Goal: Communication & Community: Answer question/provide support

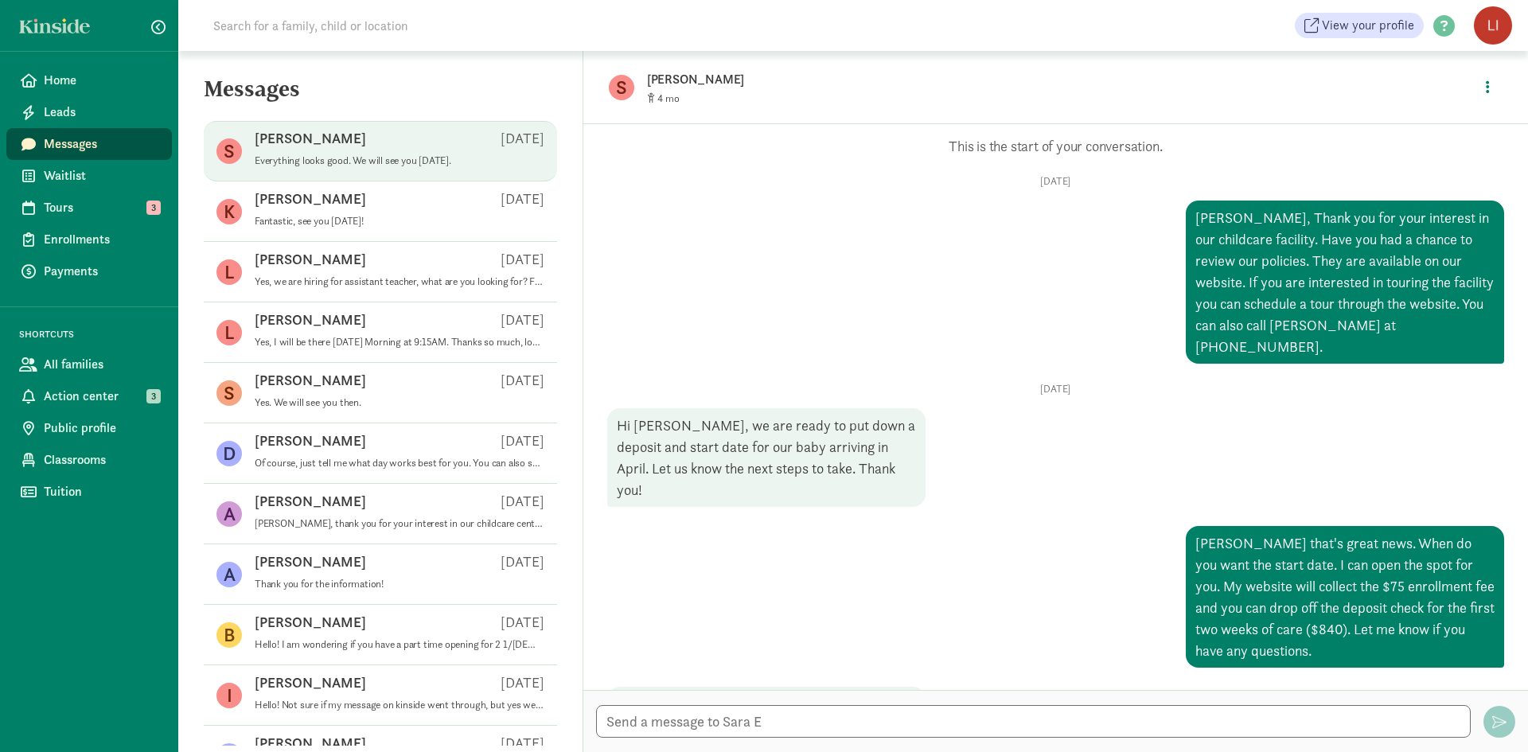
scroll to position [1412, 0]
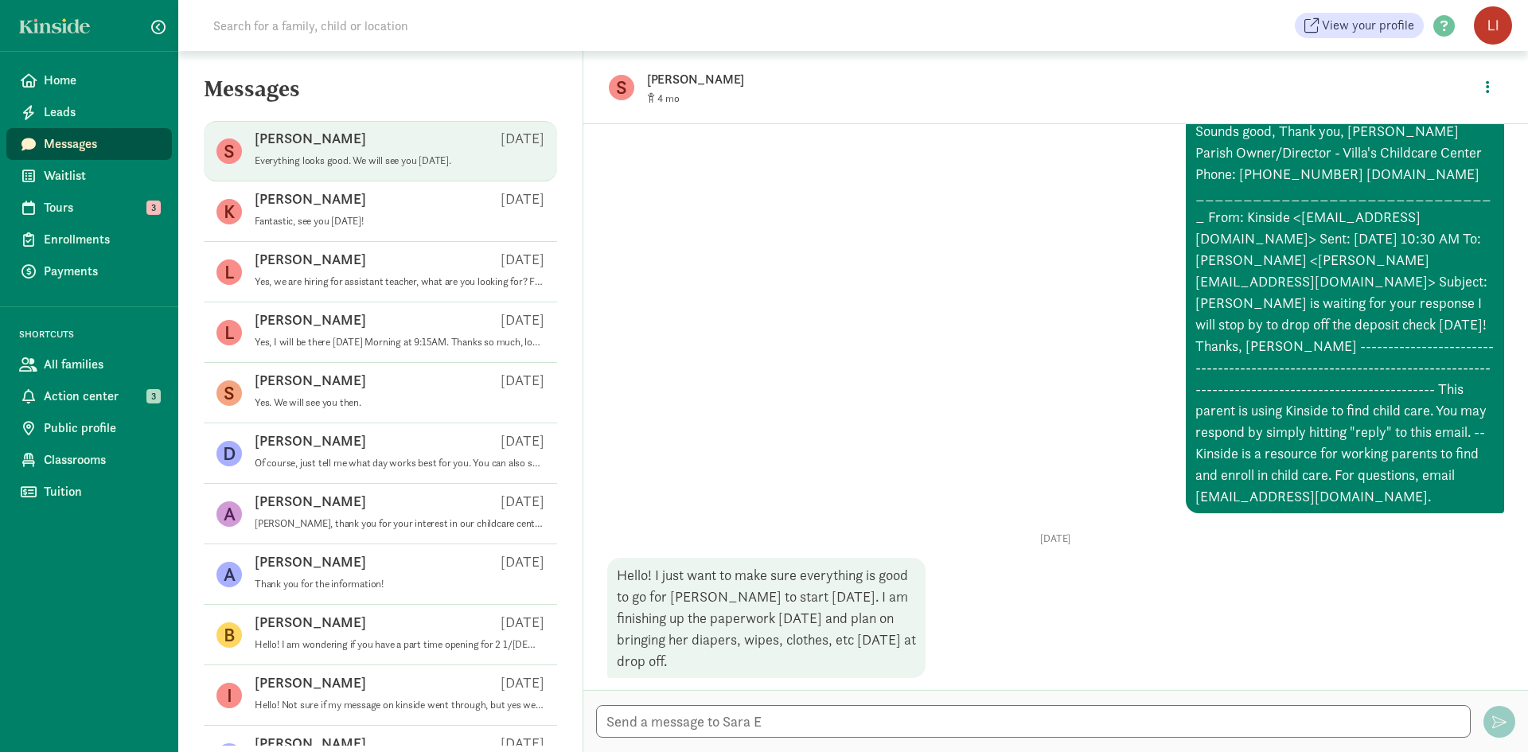
click at [321, 150] on div "Sara E Aug 17" at bounding box center [400, 141] width 290 height 25
click at [1376, 31] on span "View your profile" at bounding box center [1367, 25] width 92 height 19
click at [1481, 82] on button "button" at bounding box center [1487, 87] width 29 height 34
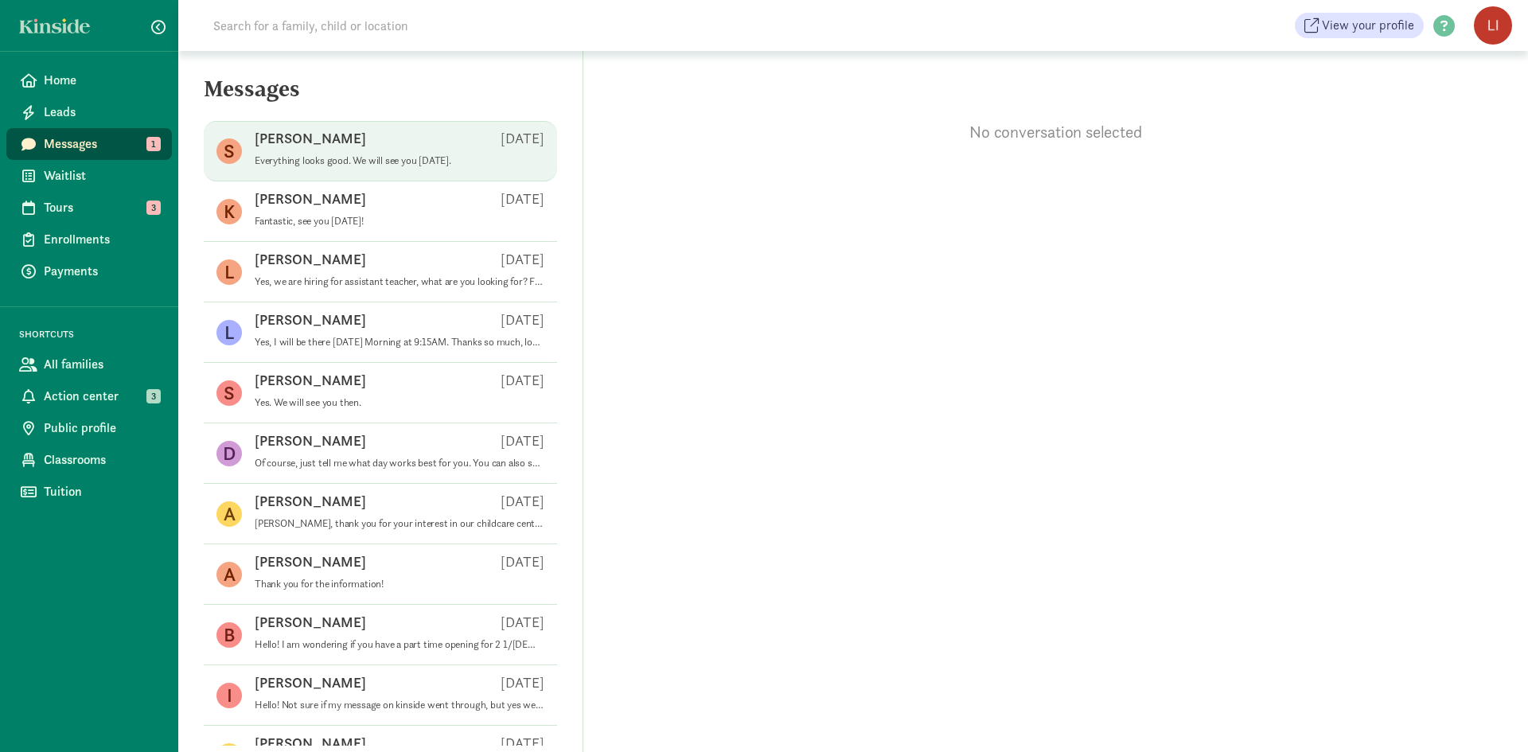
click at [420, 158] on p "Everything looks good. We will see you [DATE]." at bounding box center [400, 160] width 290 height 13
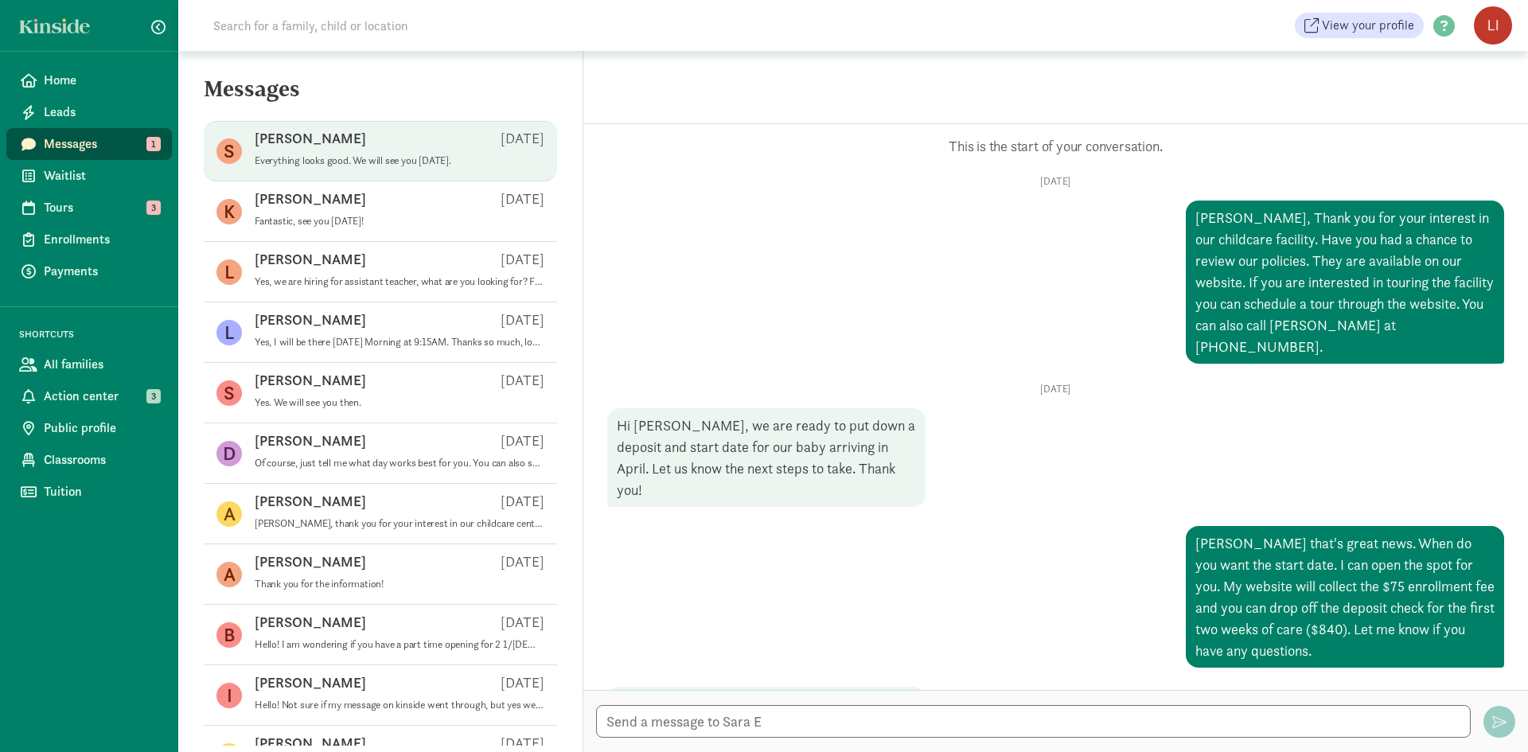
scroll to position [1412, 0]
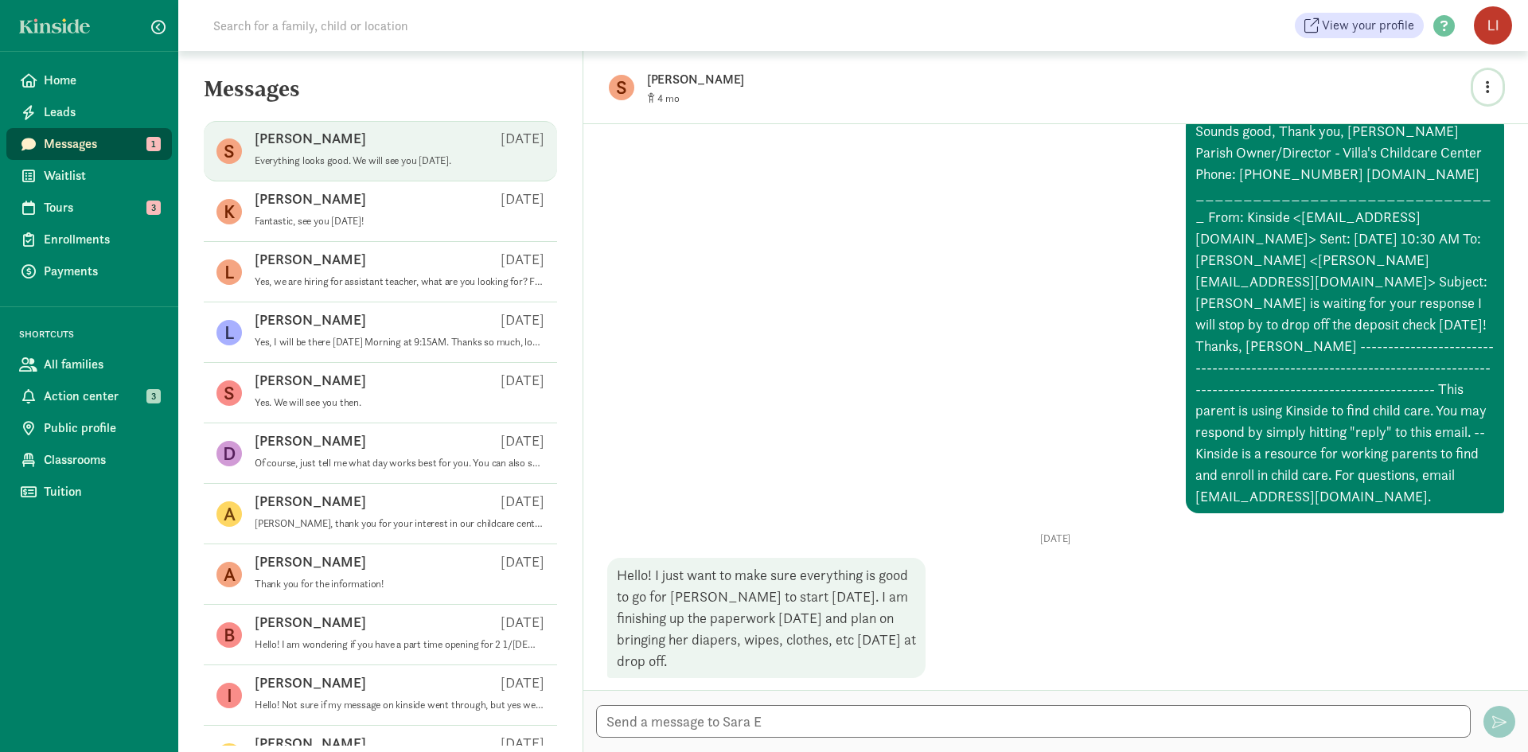
click at [1485, 87] on button "button" at bounding box center [1487, 87] width 29 height 34
click at [1430, 128] on link "View family page" at bounding box center [1453, 124] width 115 height 19
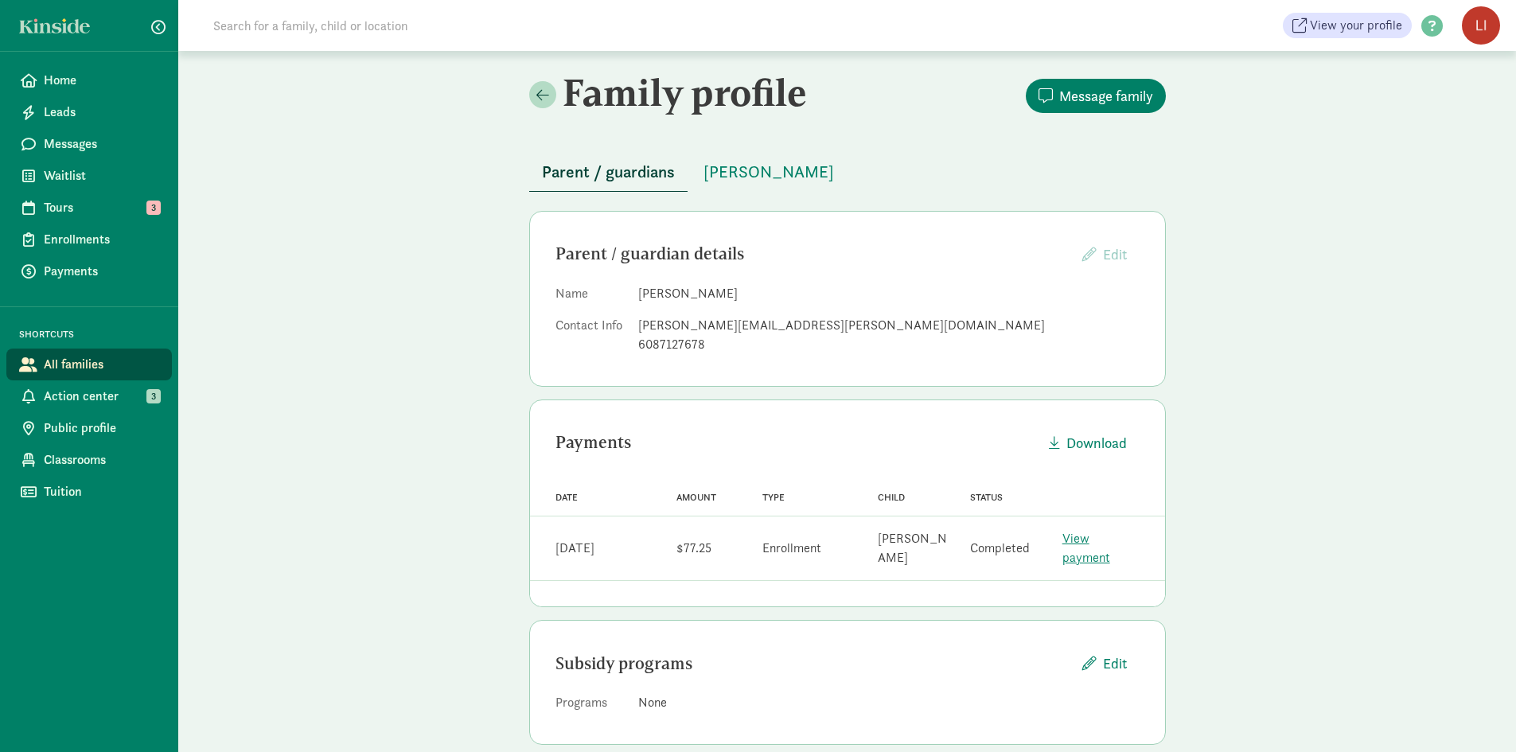
scroll to position [6, 0]
